Goal: Transaction & Acquisition: Purchase product/service

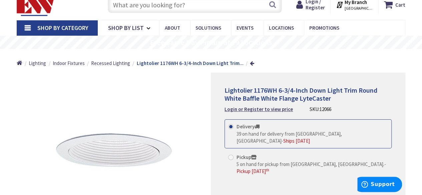
scroll to position [33, 0]
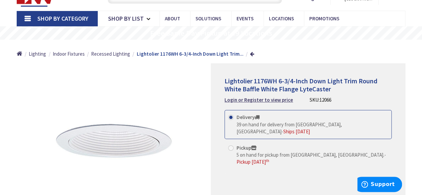
click at [310, 128] on span "Ships [DATE]" at bounding box center [296, 131] width 27 height 6
click at [234, 119] on input "Delivery 39 on hand for delivery from Middletown, CT - Ships Today" at bounding box center [232, 117] width 4 height 4
click at [310, 128] on span "Ships [DATE]" at bounding box center [296, 131] width 27 height 6
click at [234, 119] on input "Delivery 39 on hand for delivery from Middletown, CT - Ships Today" at bounding box center [232, 117] width 4 height 4
click at [247, 124] on span "39 on hand for delivery from [GEOGRAPHIC_DATA], [GEOGRAPHIC_DATA]" at bounding box center [288, 127] width 105 height 13
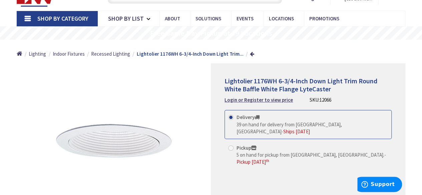
click at [234, 119] on input "Delivery 39 on hand for delivery from Middletown, CT - Ships Today" at bounding box center [232, 117] width 4 height 4
click at [259, 92] on span "Lightolier 1176WH 6-3/4-Inch Down Light Trim Round White Baffle White Flange Ly…" at bounding box center [300, 85] width 153 height 16
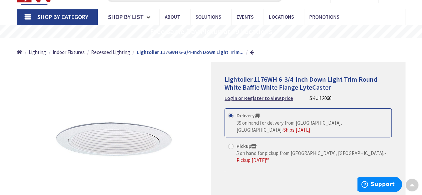
scroll to position [0, 0]
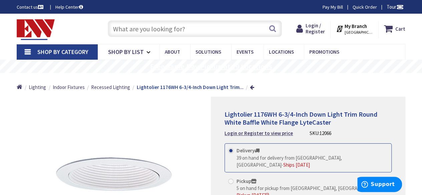
click at [221, 66] on rs-layer "Free Same Day Pickup at 19 Locations" at bounding box center [211, 66] width 122 height 7
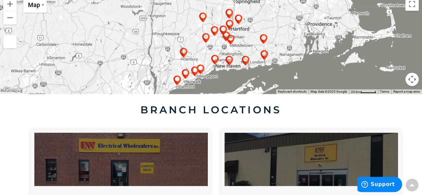
scroll to position [200, 0]
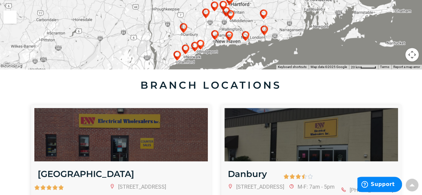
click at [177, 56] on img at bounding box center [176, 55] width 13 height 13
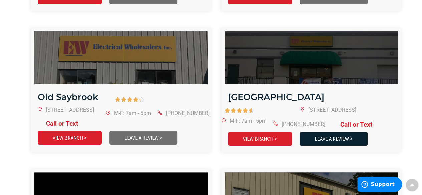
scroll to position [1234, 0]
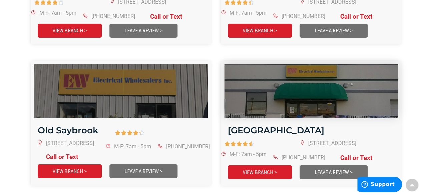
click at [350, 90] on img at bounding box center [311, 91] width 208 height 64
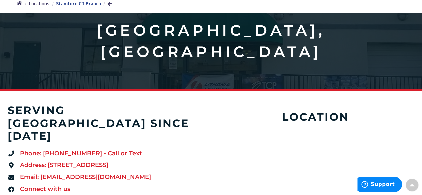
scroll to position [67, 0]
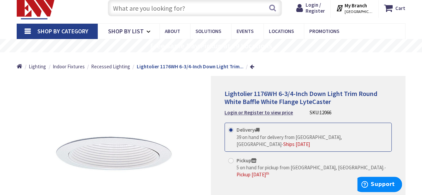
scroll to position [31, 0]
